Goal: Browse casually: Explore the website without a specific task or goal

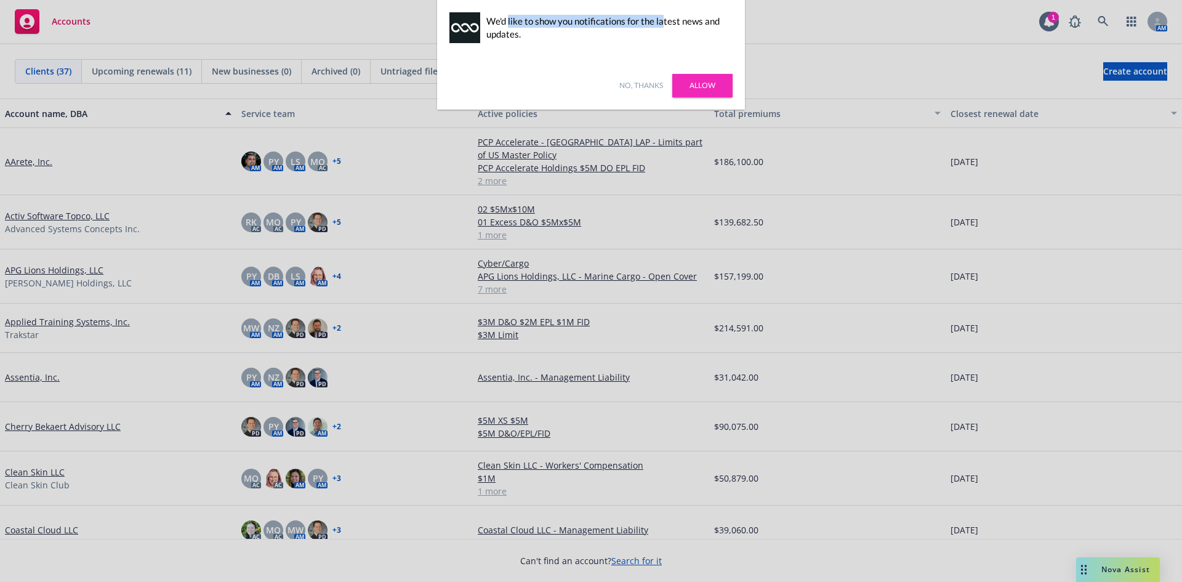
drag, startPoint x: 508, startPoint y: 23, endPoint x: 664, endPoint y: 22, distance: 155.7
click at [664, 22] on div "We'd like to show you notifications for the latest news and updates." at bounding box center [606, 28] width 240 height 26
click at [672, 27] on div "We'd like to show you notifications for the latest news and updates." at bounding box center [606, 28] width 240 height 26
click at [697, 89] on link "Allow" at bounding box center [702, 85] width 60 height 23
